Goal: Transaction & Acquisition: Purchase product/service

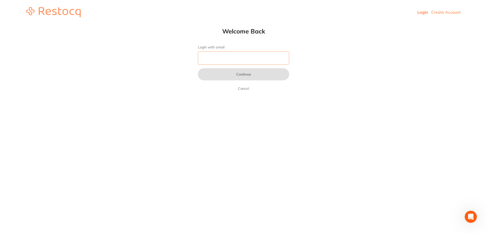
click at [202, 59] on input "Login with email" at bounding box center [243, 58] width 91 height 13
type input "[EMAIL_ADDRESS][DOMAIN_NAME]"
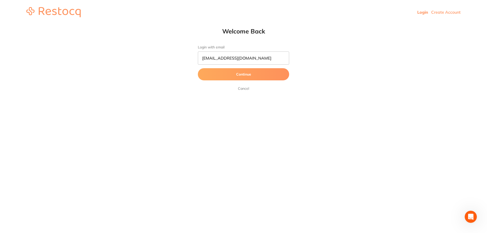
click at [239, 82] on form "Login with email [EMAIL_ADDRESS][DOMAIN_NAME] Continue Cancel" at bounding box center [243, 68] width 91 height 46
click at [238, 77] on button "Continue" at bounding box center [243, 74] width 91 height 12
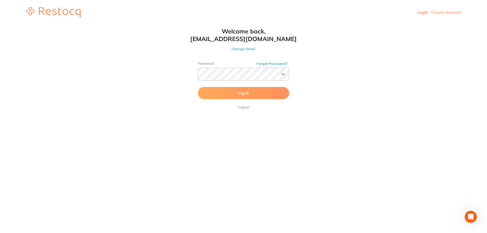
click at [232, 93] on button "Log In" at bounding box center [243, 93] width 91 height 12
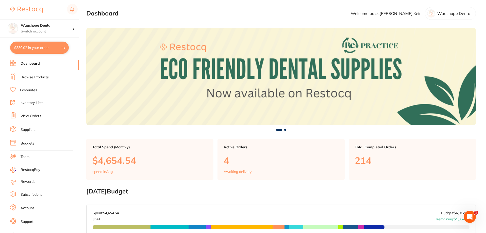
click at [47, 49] on button "$330.02 in your order" at bounding box center [39, 48] width 59 height 12
checkbox input "true"
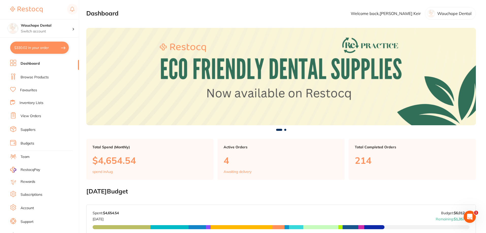
checkbox input "true"
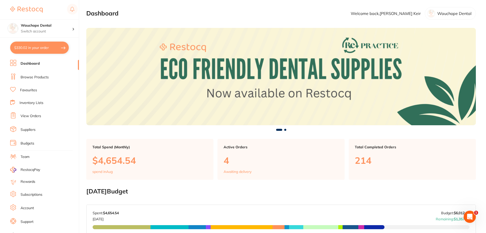
checkbox input "true"
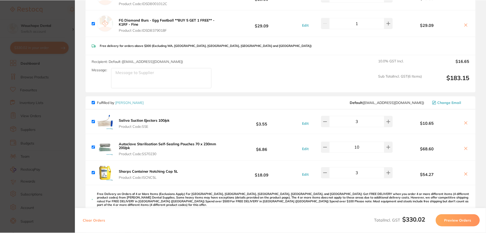
scroll to position [203, 0]
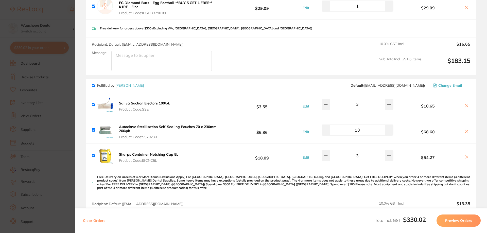
click at [60, 129] on section "Update RRP Set your pre negotiated price for this item. Item Agreed RRP (excl. …" at bounding box center [243, 116] width 487 height 233
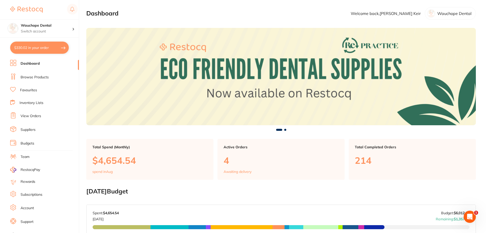
click at [41, 79] on link "Browse Products" at bounding box center [35, 77] width 28 height 5
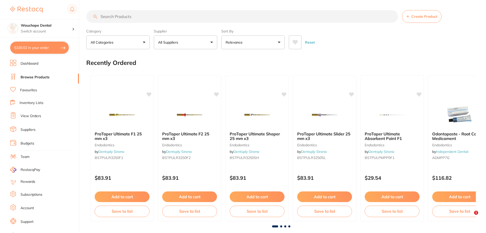
click at [104, 19] on input "search" at bounding box center [242, 16] width 312 height 13
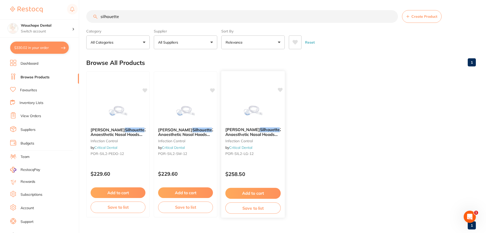
type input "silhouette"
click at [243, 107] on img at bounding box center [252, 111] width 33 height 26
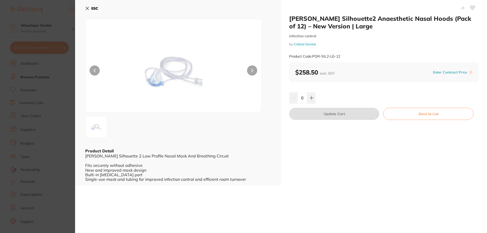
click at [99, 72] on button at bounding box center [95, 70] width 10 height 10
click at [37, 69] on section "[PERSON_NAME] Silhouette2 Anaesthetic Nasal Hoods (Pack of 12) – New Version | …" at bounding box center [243, 116] width 487 height 233
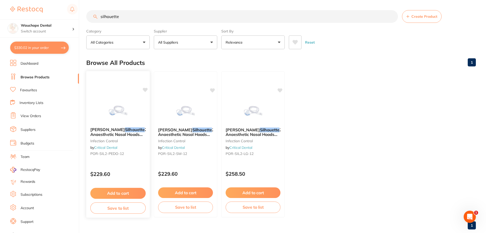
click at [113, 101] on img at bounding box center [117, 111] width 33 height 26
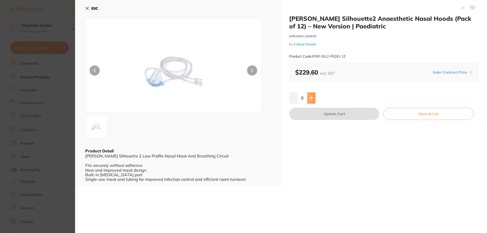
click at [314, 101] on button at bounding box center [311, 97] width 8 height 11
type input "1"
click at [322, 118] on button "Update Cart" at bounding box center [334, 114] width 90 height 12
checkbox input "false"
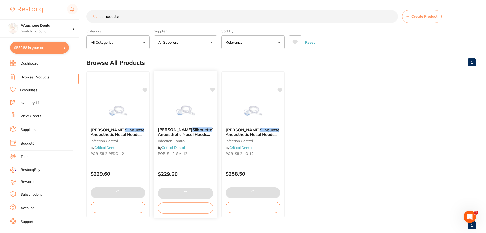
click at [188, 103] on img at bounding box center [185, 111] width 33 height 26
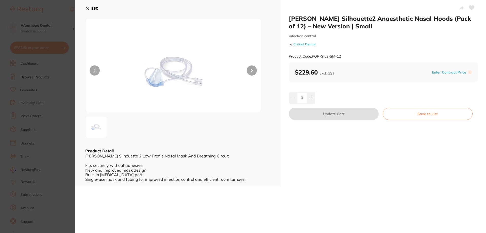
click at [40, 89] on section "[PERSON_NAME] Silhouette2 Anaesthetic Nasal Hoods (Pack of 12) – New Version | …" at bounding box center [243, 116] width 486 height 233
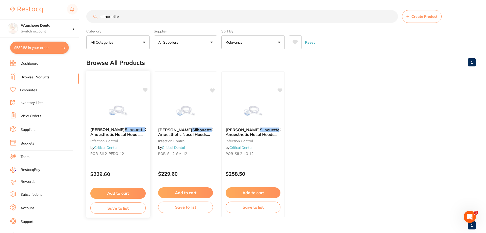
click at [98, 96] on div "[PERSON_NAME] Silhouette 2 Anaesthetic Nasal Hoods (Pack of 12) – New Version |…" at bounding box center [118, 144] width 64 height 147
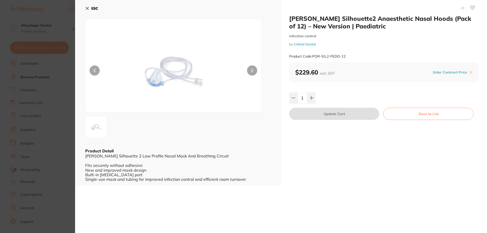
click at [42, 107] on section "[PERSON_NAME] Silhouette2 Anaesthetic Nasal Hoods (Pack of 12) – New Version | …" at bounding box center [243, 116] width 487 height 233
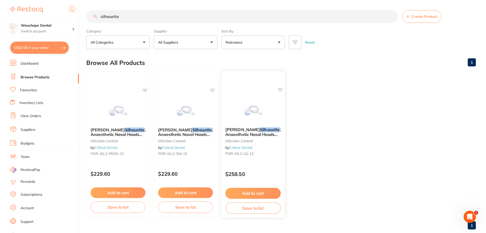
click at [240, 97] on div "[PERSON_NAME] Silhouette 2 Anaesthetic Nasal Hoods (Pack of 12) – New Version |…" at bounding box center [253, 144] width 64 height 147
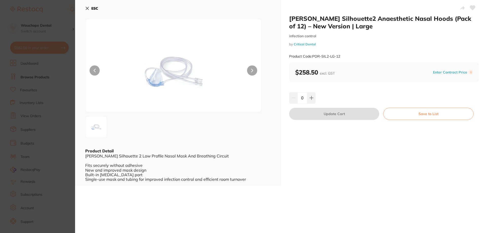
click at [7, 104] on section "[PERSON_NAME] Silhouette2 Anaesthetic Nasal Hoods (Pack of 12) – New Version | …" at bounding box center [243, 116] width 487 height 233
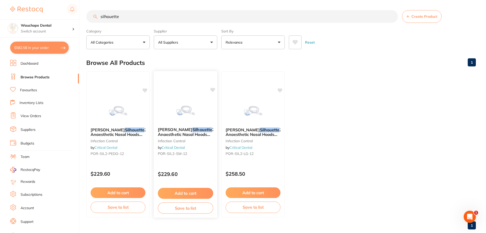
click at [194, 100] on img at bounding box center [185, 111] width 33 height 26
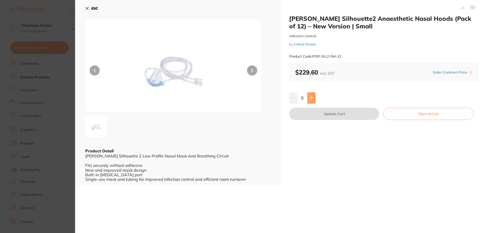
click at [307, 98] on button at bounding box center [311, 97] width 8 height 11
type input "1"
click at [310, 111] on button "Update Cart" at bounding box center [334, 114] width 90 height 12
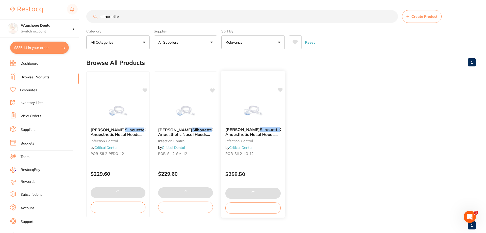
click at [233, 101] on div at bounding box center [252, 111] width 63 height 26
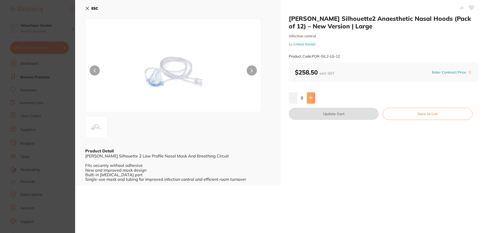
click at [311, 99] on icon at bounding box center [311, 98] width 4 height 4
type input "1"
click at [317, 114] on button "Update Cart" at bounding box center [334, 114] width 90 height 12
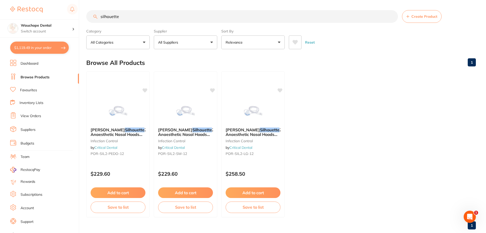
click at [131, 19] on input "silhouette" at bounding box center [242, 16] width 312 height 13
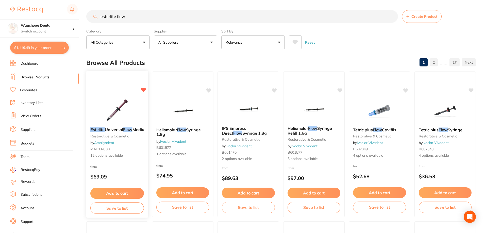
type input "esterlite flow"
click at [126, 103] on img at bounding box center [116, 111] width 33 height 26
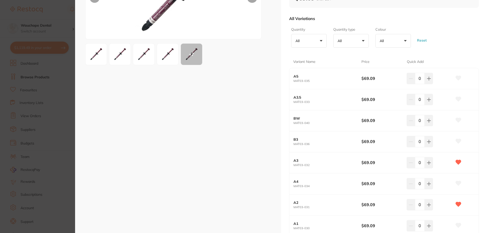
scroll to position [76, 0]
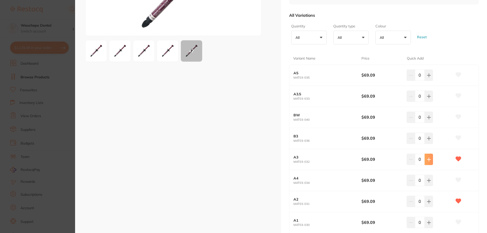
click at [427, 77] on icon at bounding box center [428, 75] width 3 height 3
type input "1"
click at [428, 77] on icon at bounding box center [429, 75] width 4 height 4
type input "1"
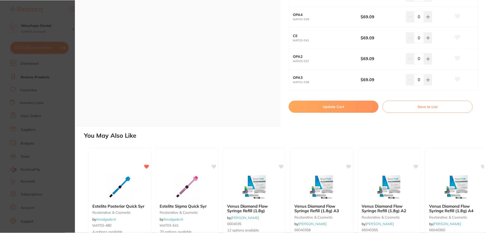
scroll to position [304, 0]
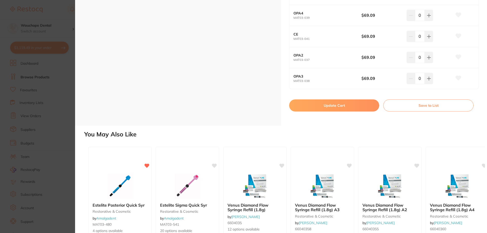
click at [328, 108] on button "Update Cart" at bounding box center [334, 105] width 90 height 12
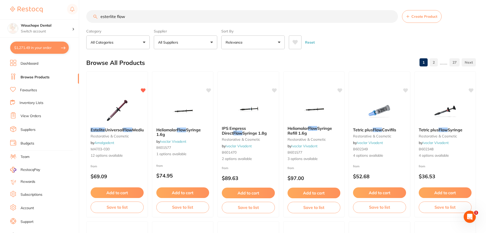
click at [33, 93] on li "Favourites" at bounding box center [44, 90] width 69 height 7
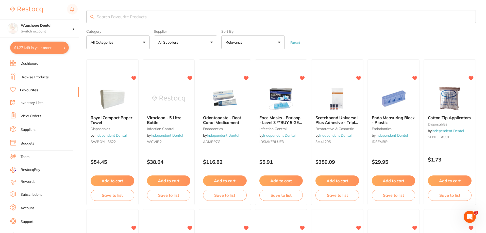
click at [142, 15] on input "search" at bounding box center [280, 16] width 389 height 13
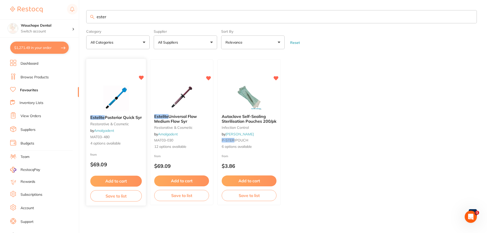
type input "ester"
click at [124, 94] on img at bounding box center [115, 99] width 33 height 26
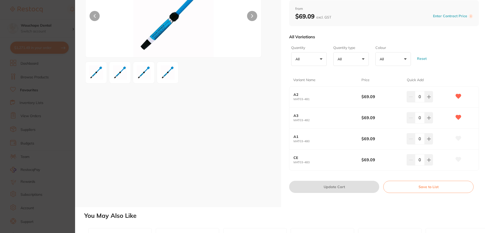
scroll to position [25, 0]
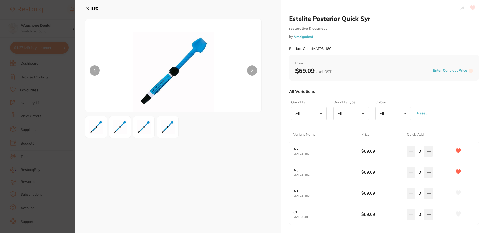
click at [59, 80] on section "Estelite Posterior Quick Syr restorative & cosmetic by Amalgadent Product Code:…" at bounding box center [243, 116] width 487 height 233
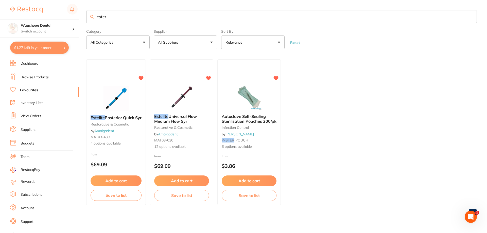
click at [44, 74] on li "Browse Products" at bounding box center [44, 78] width 69 height 8
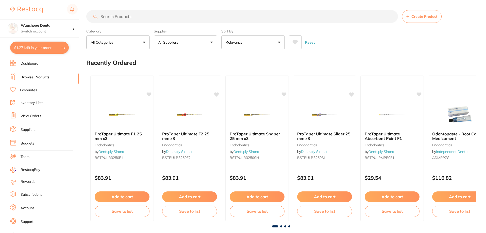
click at [127, 17] on input "search" at bounding box center [242, 16] width 312 height 13
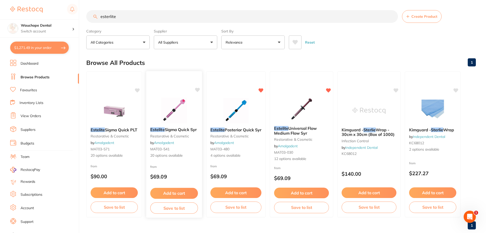
type input "esterlite"
click at [179, 106] on img at bounding box center [173, 111] width 33 height 26
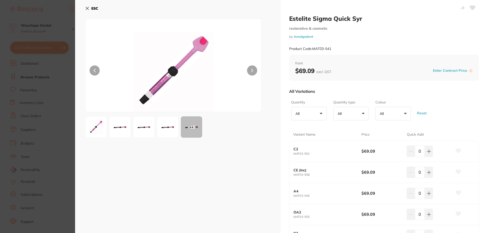
click at [59, 23] on section "Estelite Sigma Quick Syr restorative & cosmetic by Amalgadent Product Code: MAT…" at bounding box center [243, 116] width 487 height 233
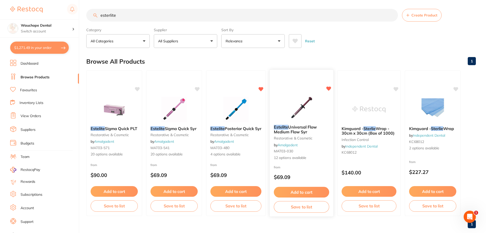
scroll to position [11, 0]
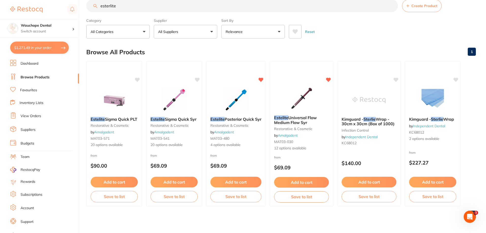
click at [37, 76] on link "Browse Products" at bounding box center [35, 77] width 29 height 5
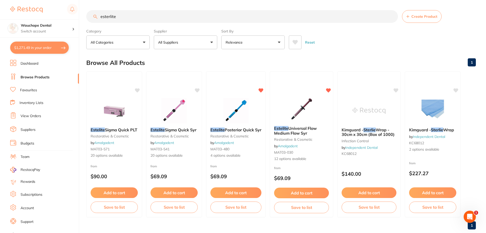
click at [43, 48] on button "$1,271.49 in your order" at bounding box center [39, 48] width 59 height 12
checkbox input "true"
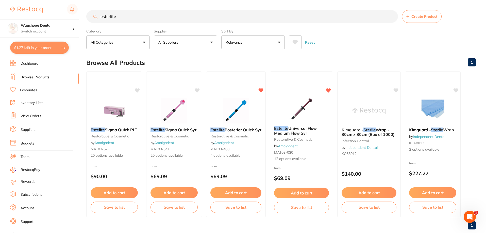
checkbox input "true"
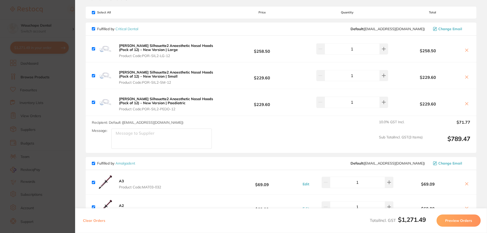
scroll to position [1, 0]
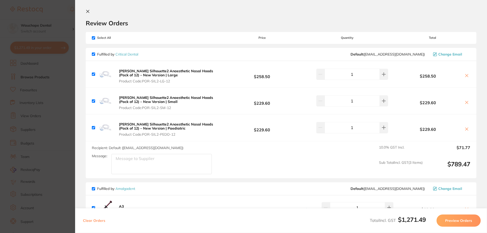
click at [39, 63] on section "Update RRP Set your pre negotiated price for this item. Item Agreed RRP (excl. …" at bounding box center [243, 116] width 487 height 233
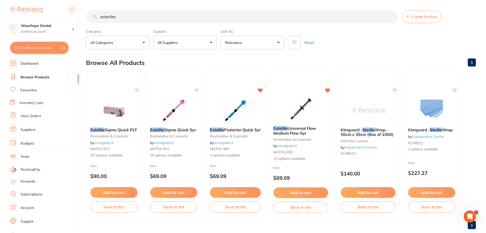
scroll to position [11, 0]
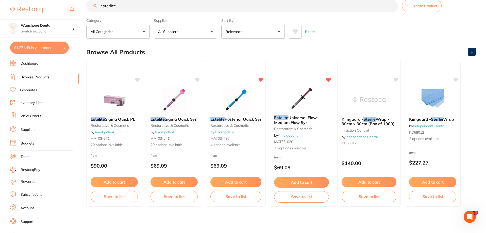
click at [31, 129] on link "Suppliers" at bounding box center [28, 129] width 15 height 5
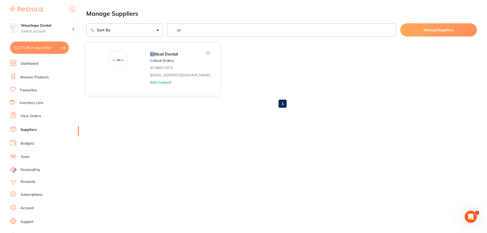
type input "cr"
click at [150, 59] on p "Critical Orders" at bounding box center [162, 61] width 24 height 4
click at [150, 83] on button "Edit Contact" at bounding box center [160, 82] width 21 height 4
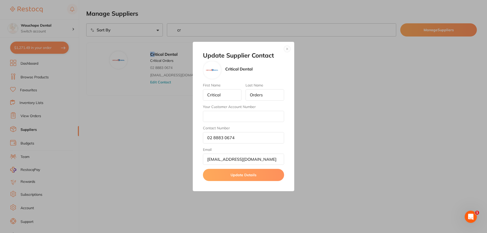
click at [325, 88] on div "Update Supplier Contact Critical Dental First Name Critical Last Name Orders Yo…" at bounding box center [243, 116] width 487 height 233
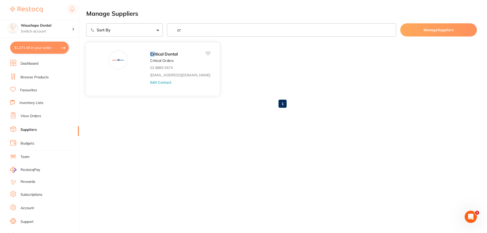
click at [150, 77] on link "[EMAIL_ADDRESS][DOMAIN_NAME]" at bounding box center [180, 75] width 60 height 4
click at [150, 82] on button "Edit Contact" at bounding box center [160, 82] width 21 height 4
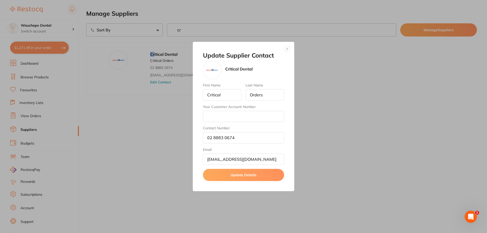
drag, startPoint x: 288, startPoint y: 49, endPoint x: 285, endPoint y: 49, distance: 3.4
click at [287, 49] on button "button" at bounding box center [287, 49] width 6 height 6
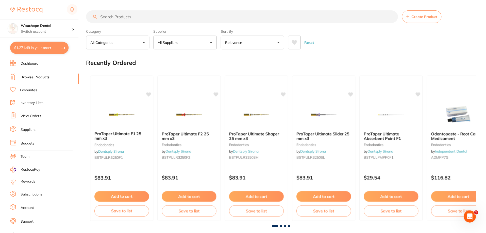
scroll to position [11, 0]
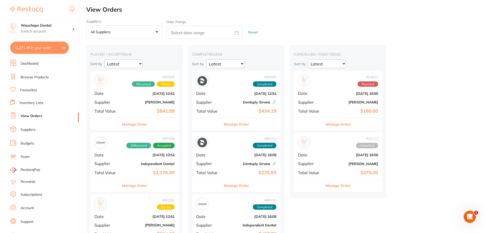
click at [37, 132] on li "Suppliers" at bounding box center [44, 130] width 69 height 8
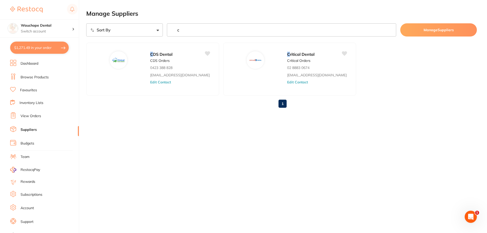
type input "c"
click at [39, 49] on button "$1,271.49 in your order" at bounding box center [39, 48] width 59 height 12
